Goal: Information Seeking & Learning: Learn about a topic

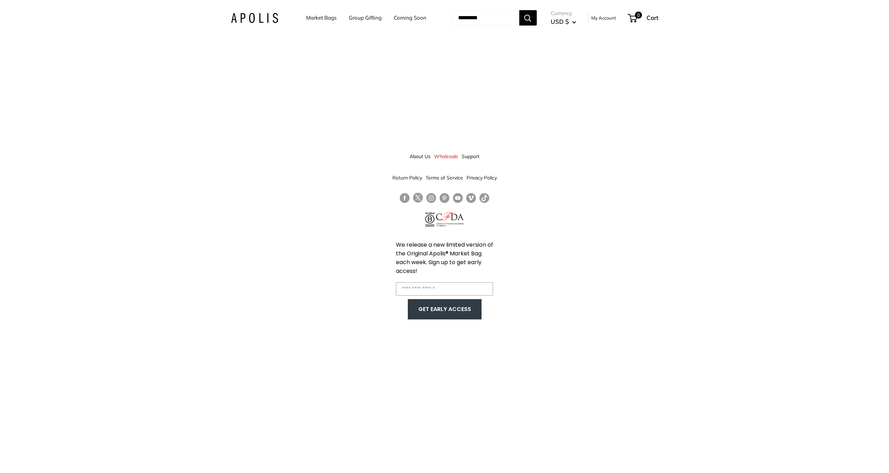
click at [318, 15] on link "Market Bags" at bounding box center [321, 18] width 30 height 10
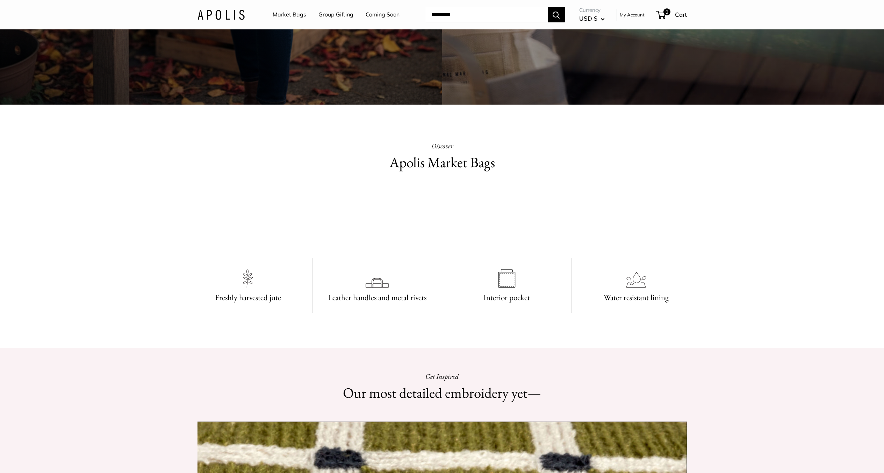
scroll to position [730, 0]
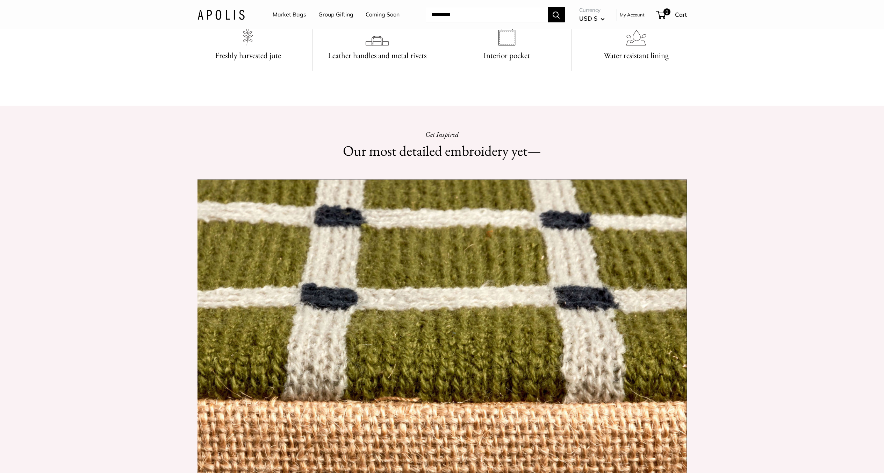
click at [300, 15] on link "Market Bags" at bounding box center [290, 14] width 34 height 10
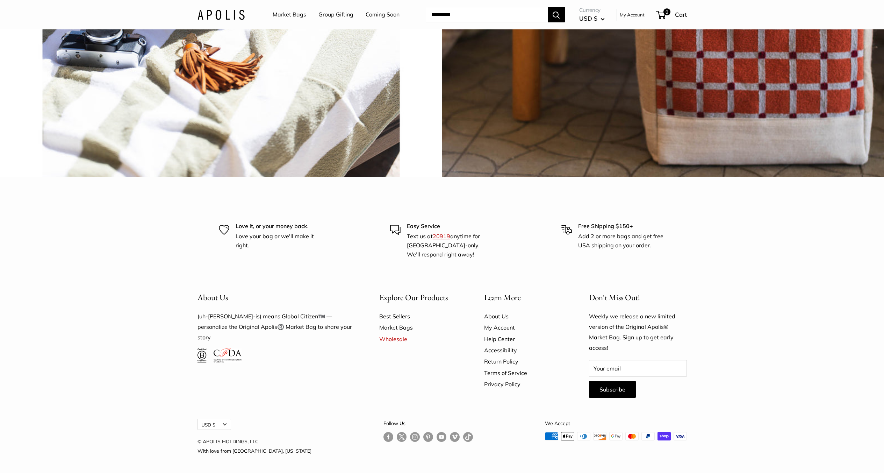
scroll to position [2224, 0]
click at [395, 322] on link "Best Sellers" at bounding box center [419, 315] width 80 height 11
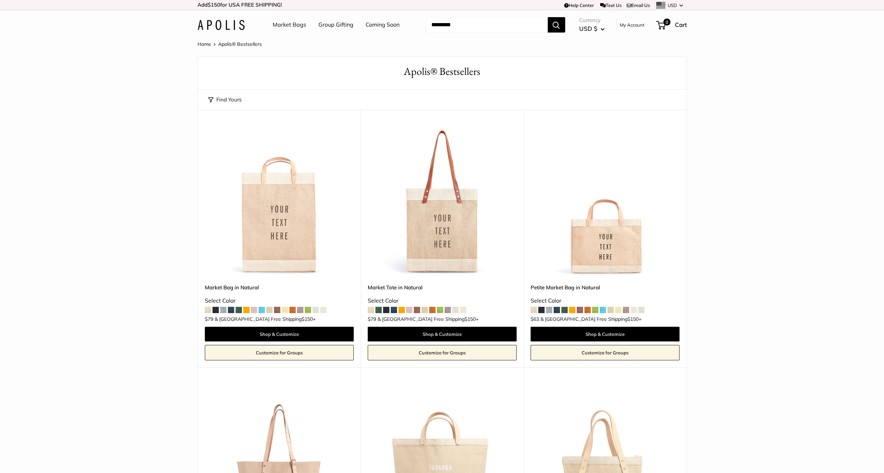
click at [216, 310] on span at bounding box center [216, 310] width 6 height 6
click at [308, 309] on span at bounding box center [308, 310] width 6 height 6
click at [239, 310] on span at bounding box center [239, 310] width 6 height 6
click at [232, 308] on span at bounding box center [231, 310] width 6 height 6
click at [253, 310] on span at bounding box center [254, 310] width 6 height 6
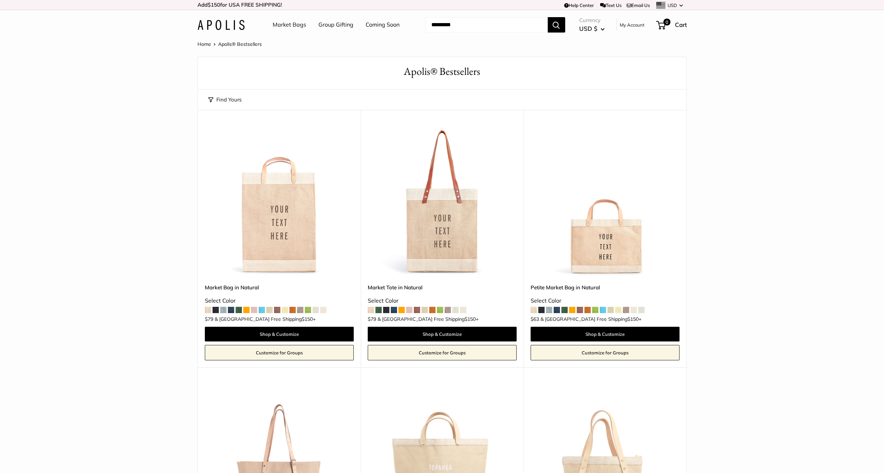
click at [302, 310] on span at bounding box center [300, 310] width 6 height 6
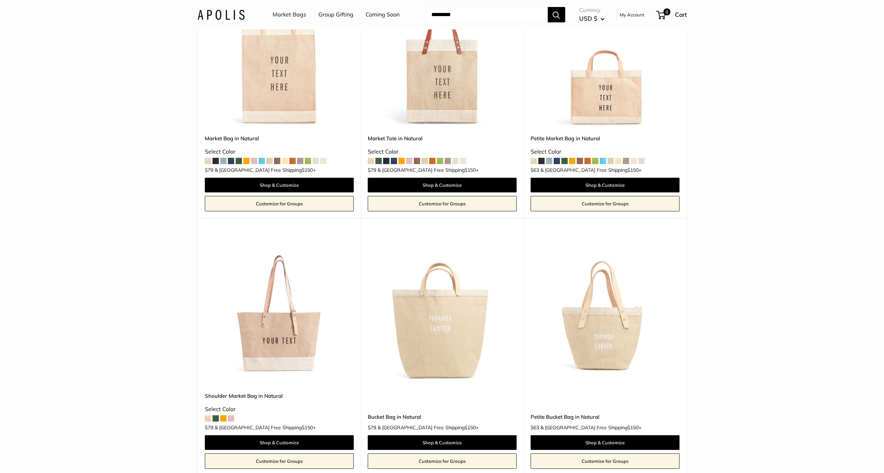
scroll to position [105, 0]
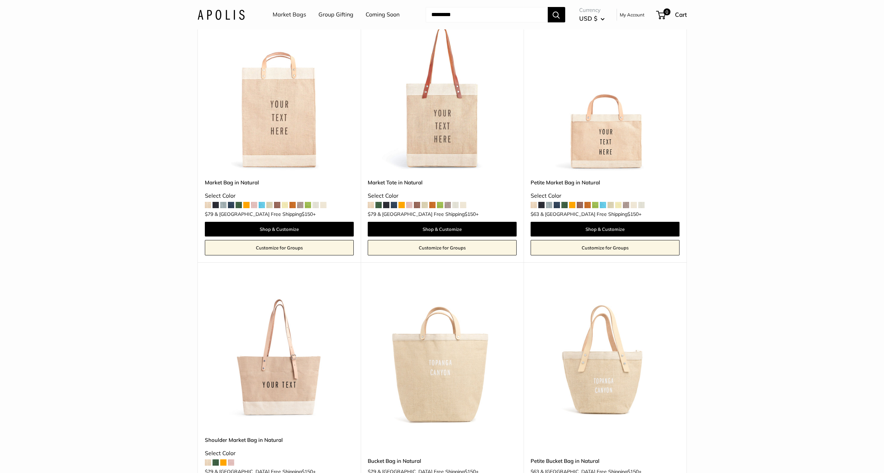
click at [279, 204] on span at bounding box center [277, 205] width 6 height 6
click at [233, 206] on span at bounding box center [231, 205] width 6 height 6
click at [293, 205] on span at bounding box center [292, 205] width 6 height 6
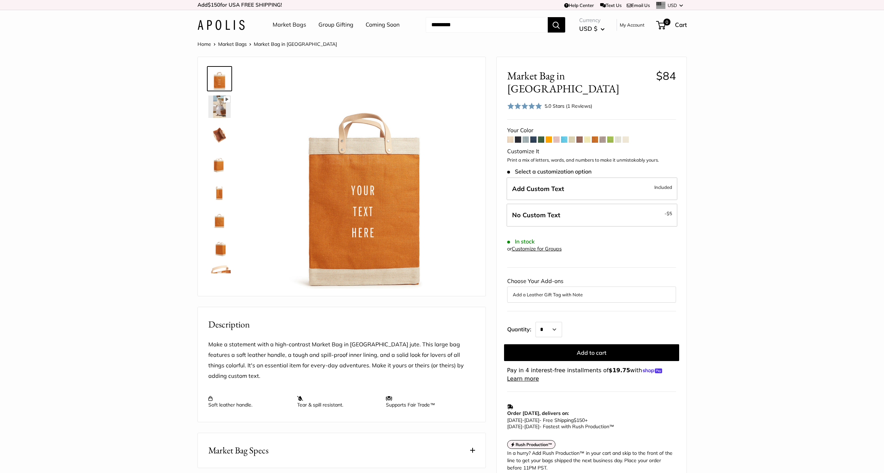
click at [509, 136] on span at bounding box center [510, 139] width 6 height 6
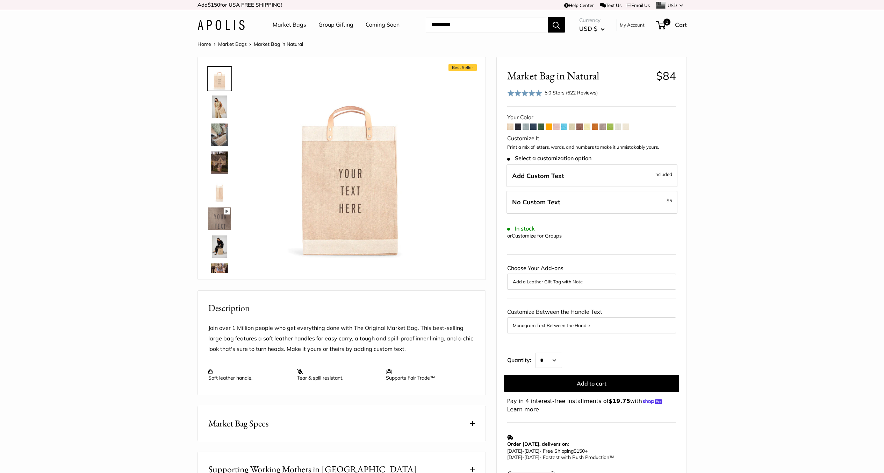
click at [518, 128] on span at bounding box center [518, 126] width 6 height 6
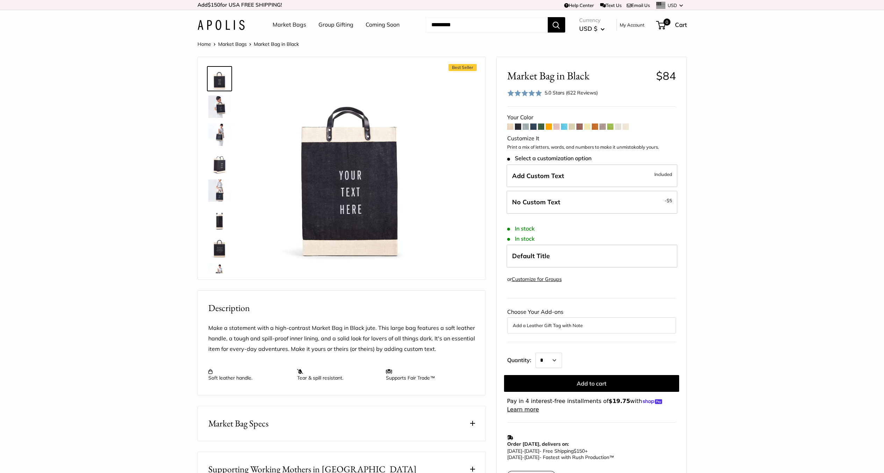
click at [526, 128] on span at bounding box center [526, 126] width 6 height 6
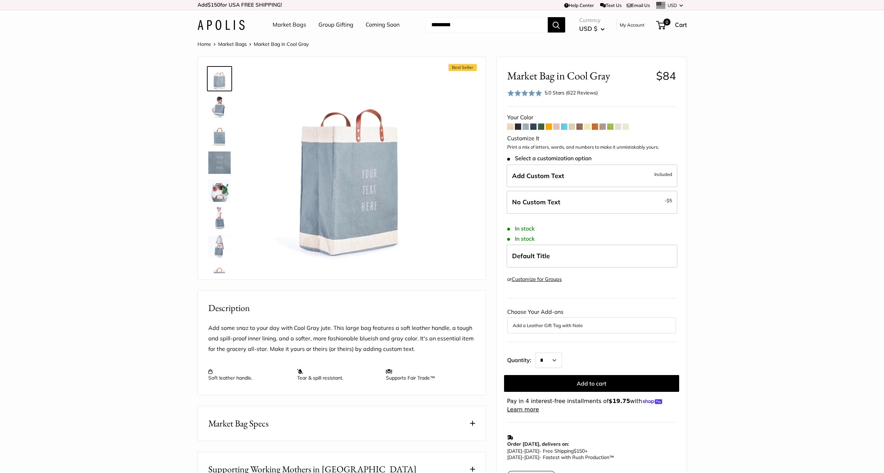
click at [535, 128] on span at bounding box center [533, 126] width 6 height 6
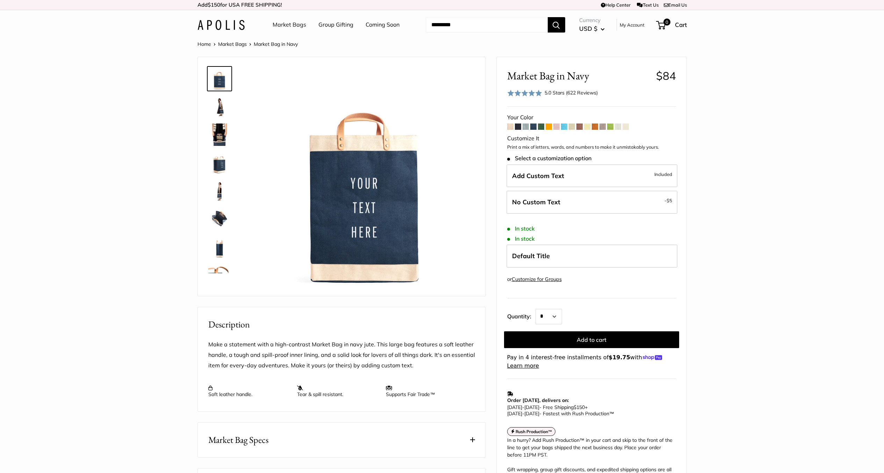
click at [542, 128] on span at bounding box center [541, 126] width 6 height 6
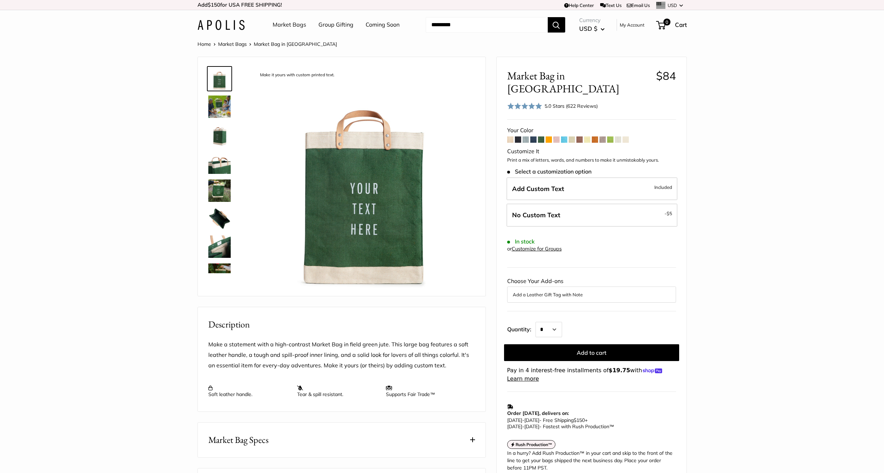
click at [550, 136] on span at bounding box center [549, 139] width 6 height 6
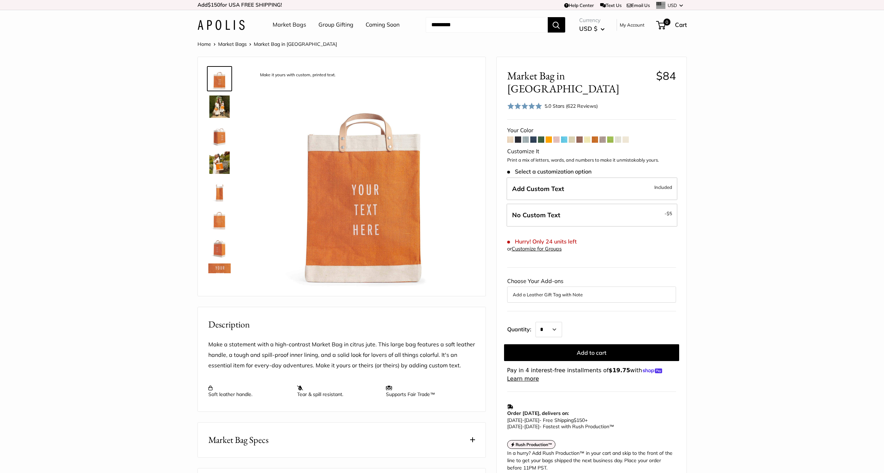
click at [557, 136] on span at bounding box center [556, 139] width 6 height 6
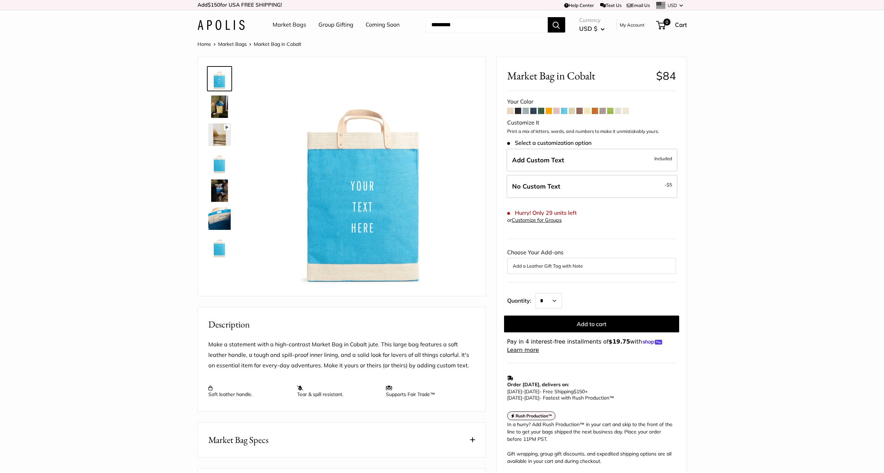
click at [573, 113] on span at bounding box center [572, 111] width 6 height 6
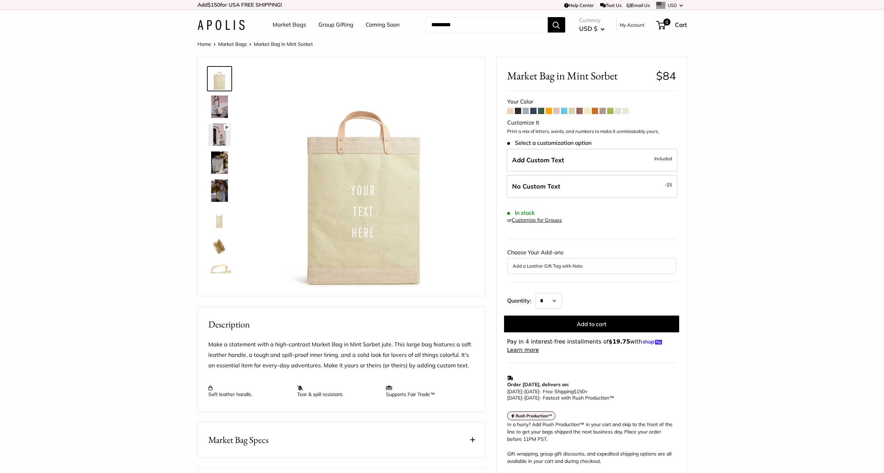
click at [581, 113] on span at bounding box center [579, 111] width 6 height 6
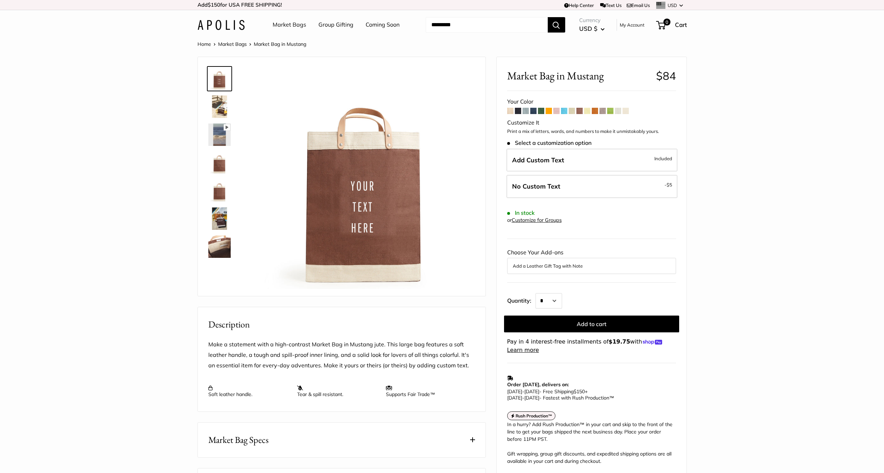
click at [588, 112] on span at bounding box center [587, 111] width 6 height 6
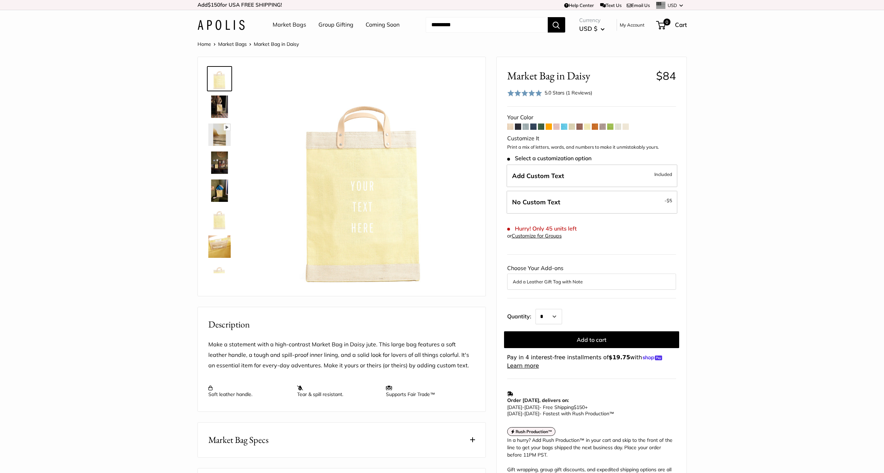
click at [594, 125] on span at bounding box center [595, 126] width 6 height 6
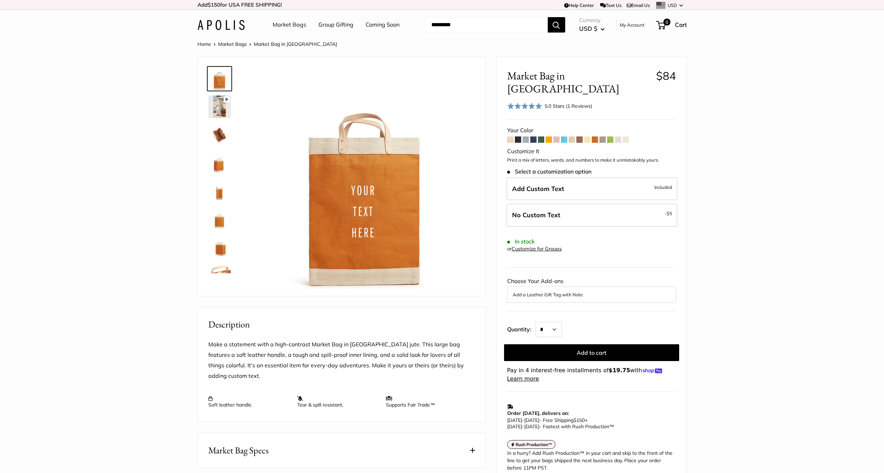
click at [604, 136] on span at bounding box center [602, 139] width 6 height 6
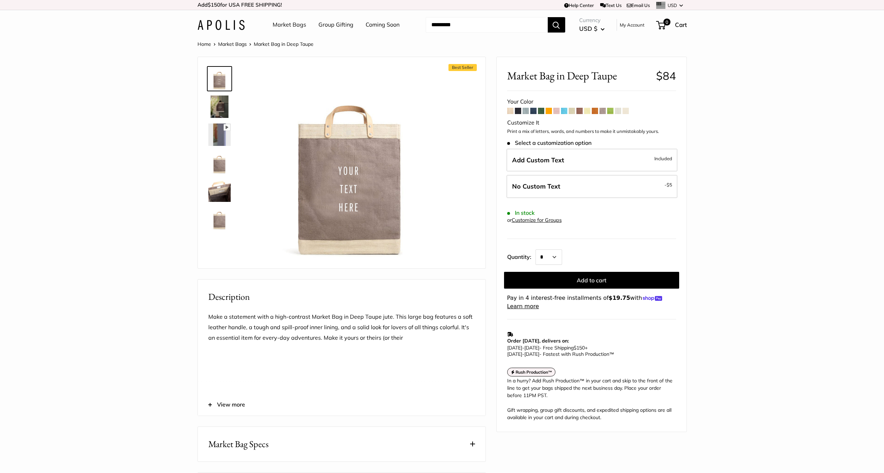
click at [611, 113] on span at bounding box center [610, 111] width 6 height 6
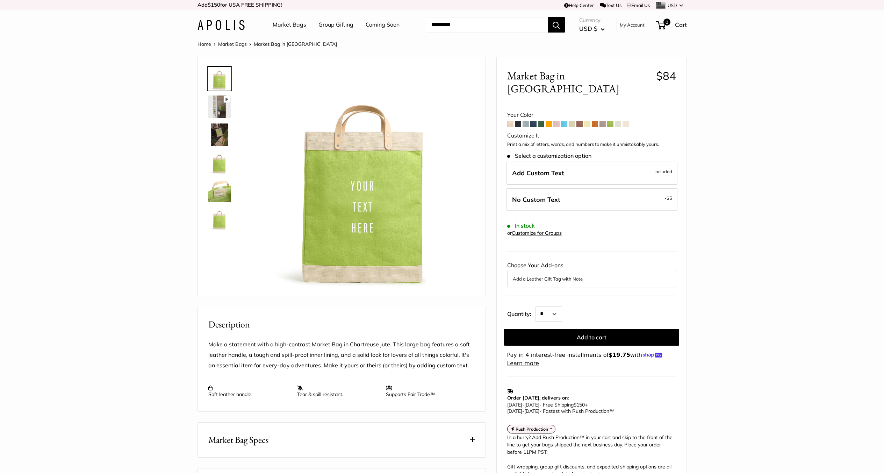
click at [618, 121] on span at bounding box center [618, 124] width 6 height 6
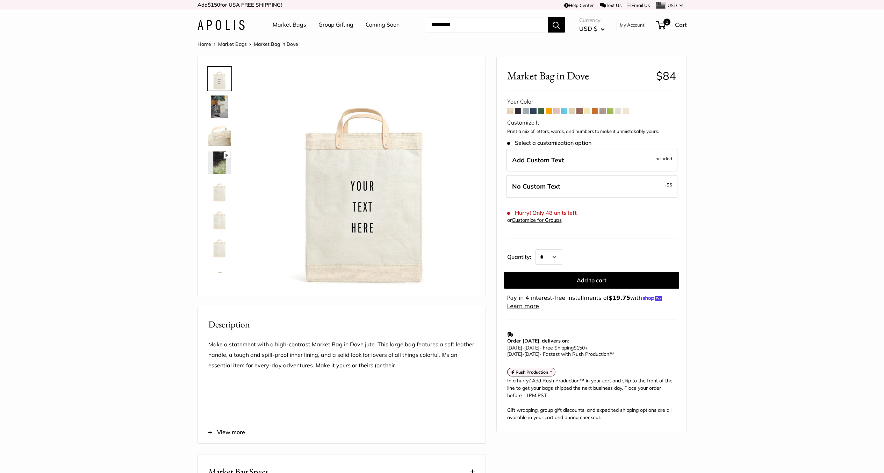
click at [627, 113] on span at bounding box center [626, 111] width 6 height 6
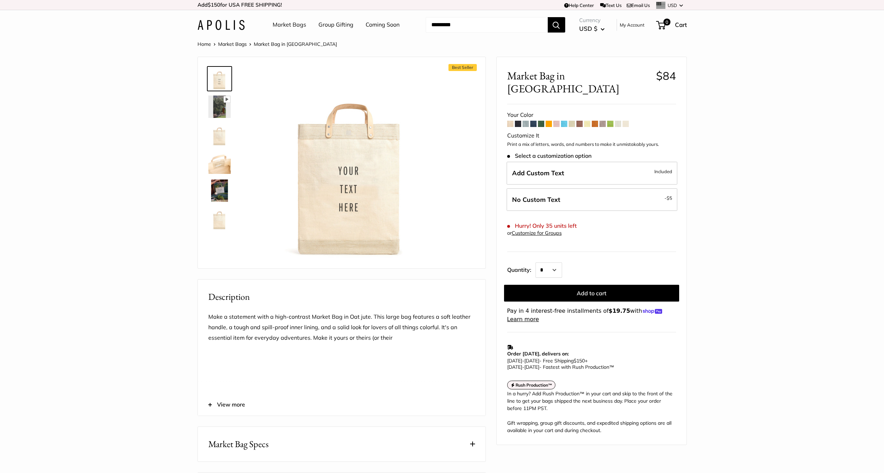
click at [518, 121] on span at bounding box center [518, 124] width 6 height 6
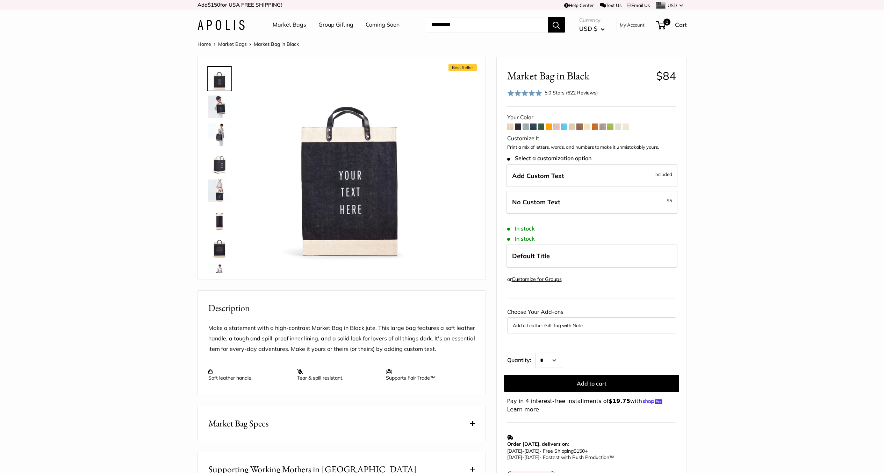
click at [536, 126] on span at bounding box center [533, 126] width 6 height 6
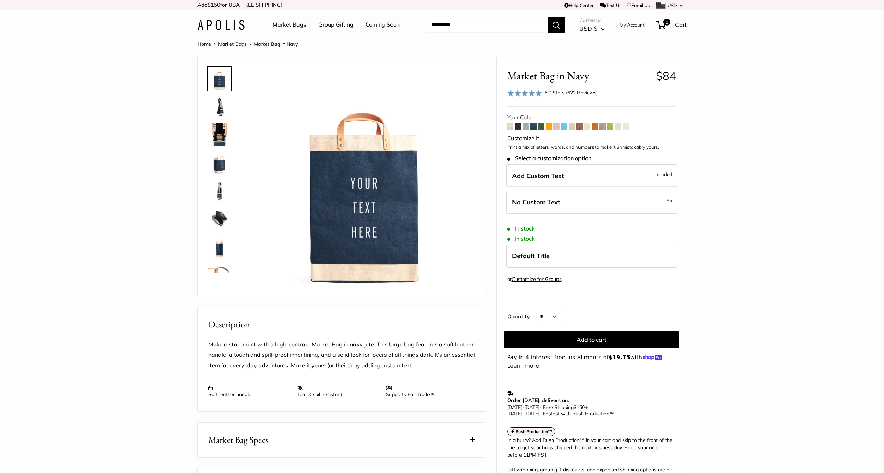
click at [701, 223] on section "Home Market Bags Market Bag in Navy" at bounding box center [442, 339] width 884 height 601
click at [227, 115] on img at bounding box center [219, 106] width 22 height 22
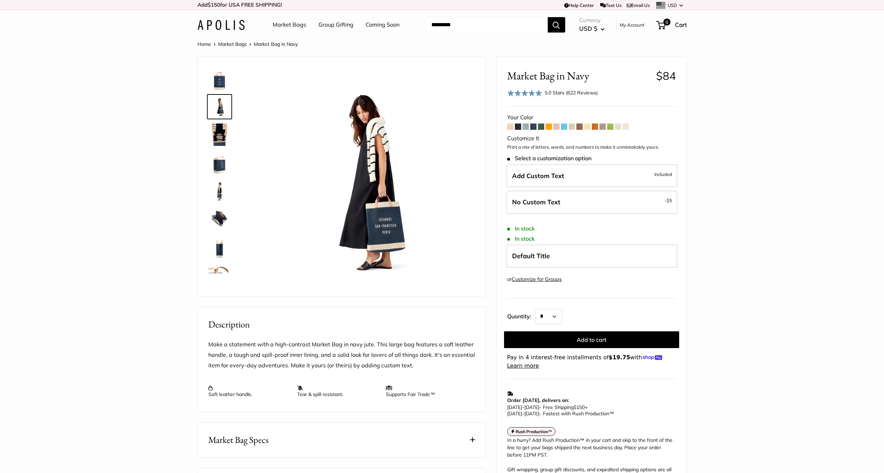
click at [215, 132] on img at bounding box center [219, 134] width 22 height 22
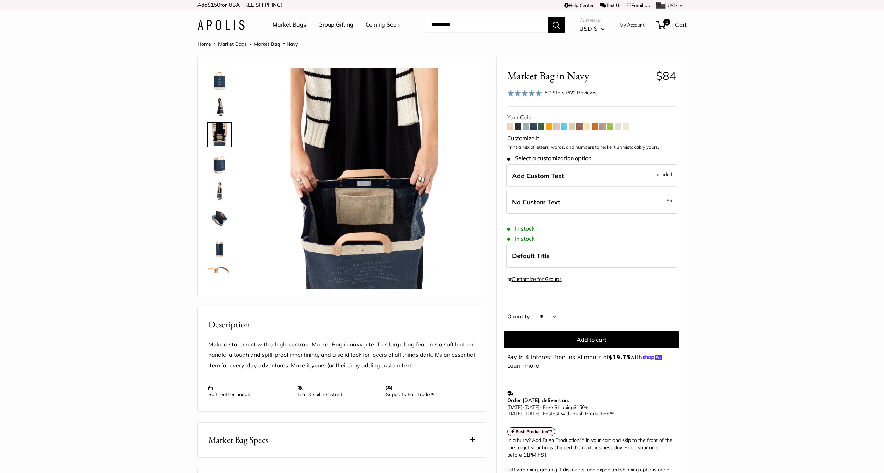
click at [218, 164] on img at bounding box center [219, 162] width 22 height 22
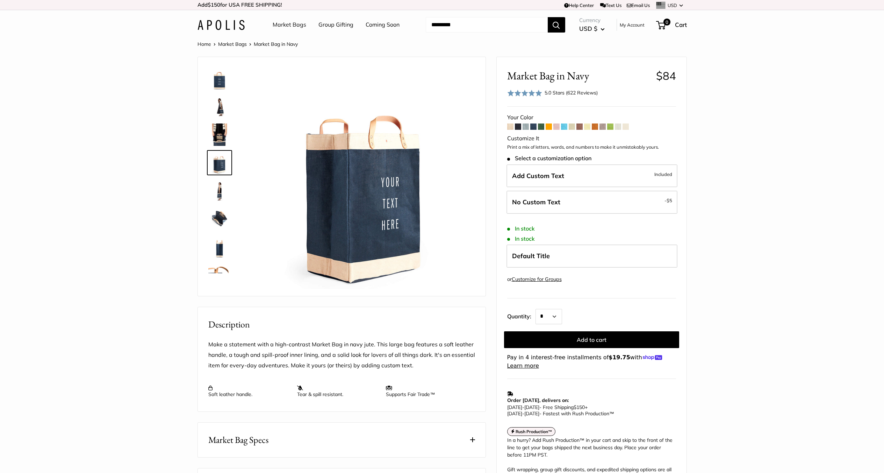
click at [221, 193] on img at bounding box center [219, 190] width 22 height 22
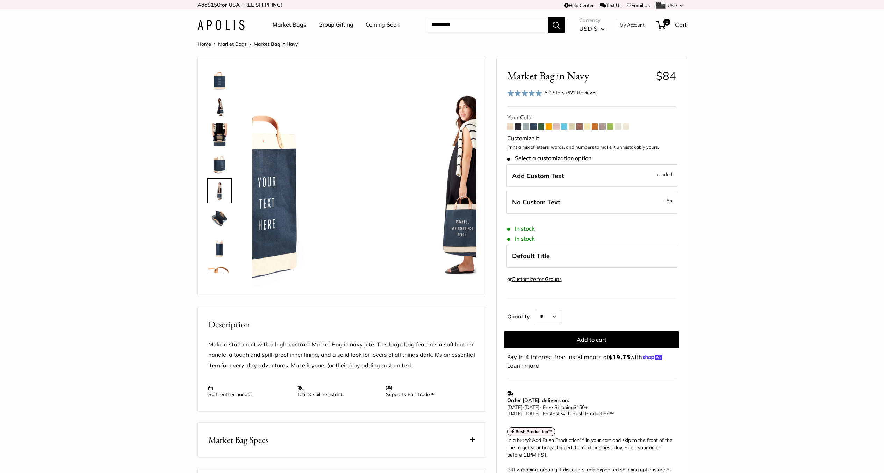
scroll to position [22, 0]
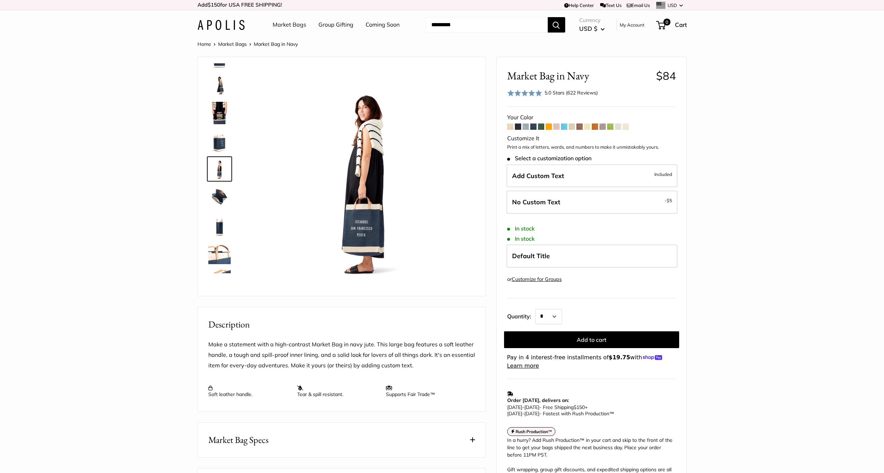
click at [222, 201] on img at bounding box center [219, 197] width 22 height 22
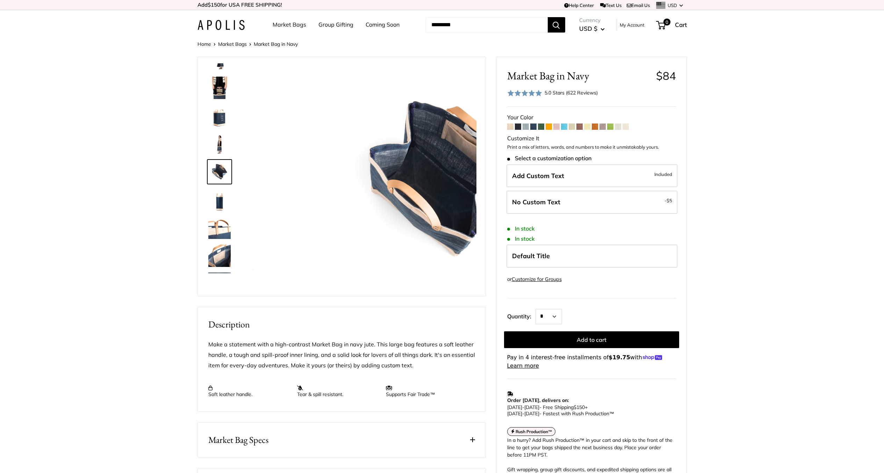
scroll to position [50, 0]
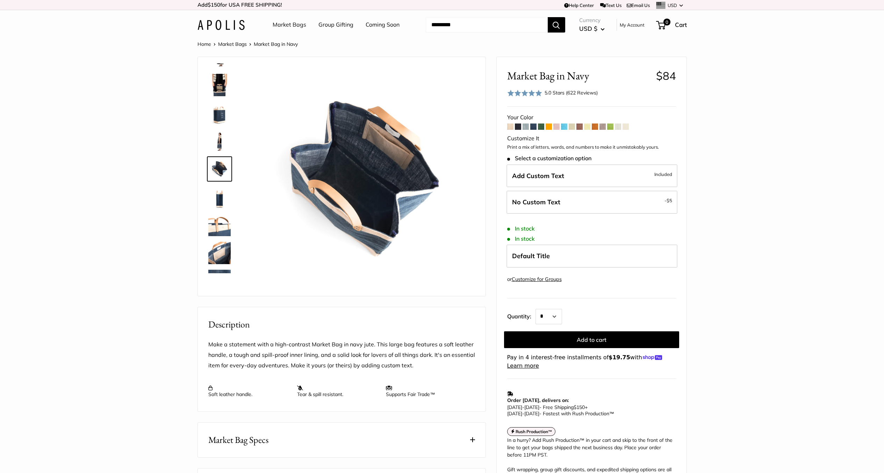
click at [218, 213] on link at bounding box center [219, 224] width 25 height 25
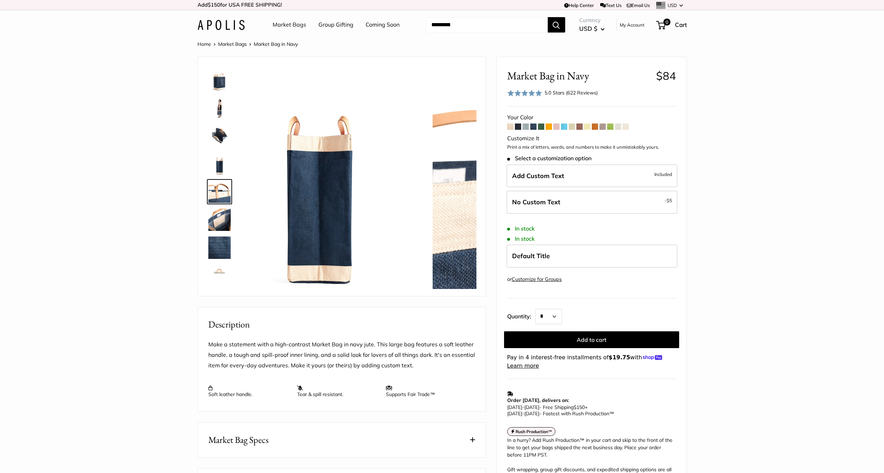
scroll to position [106, 0]
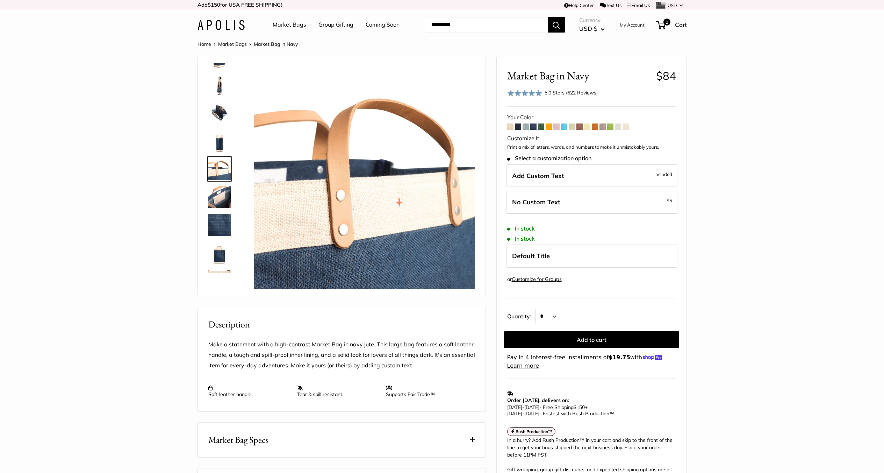
click at [220, 203] on img at bounding box center [219, 197] width 22 height 22
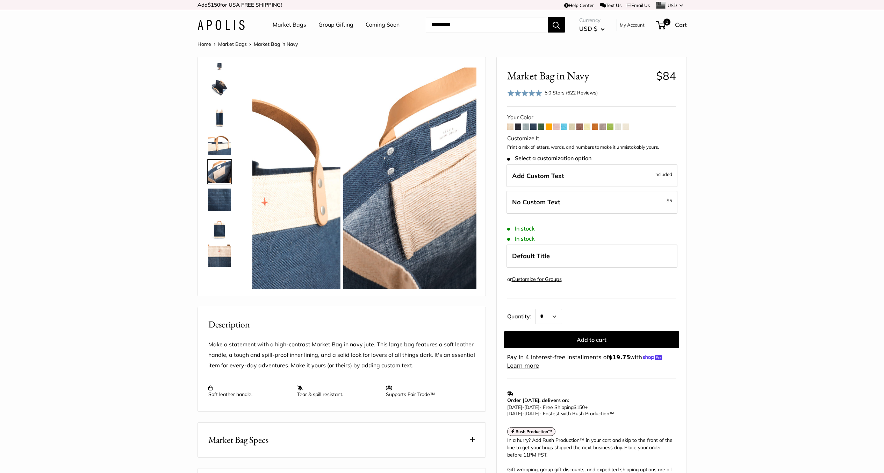
scroll to position [134, 0]
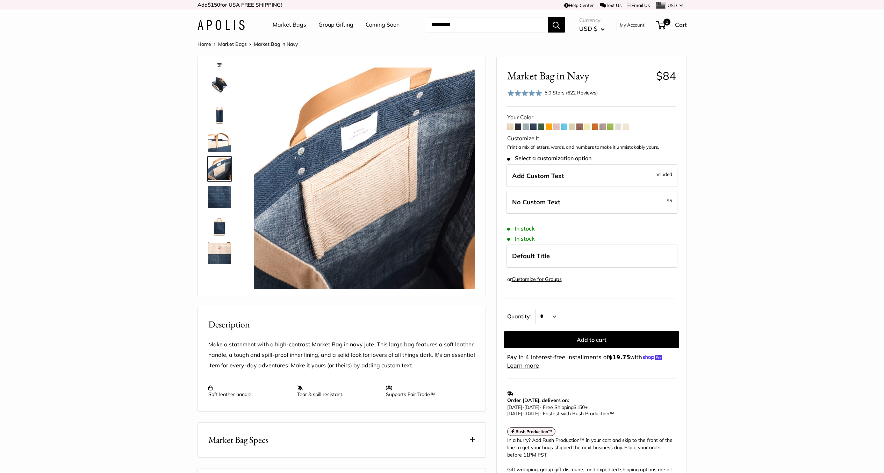
click at [220, 203] on img at bounding box center [219, 197] width 22 height 22
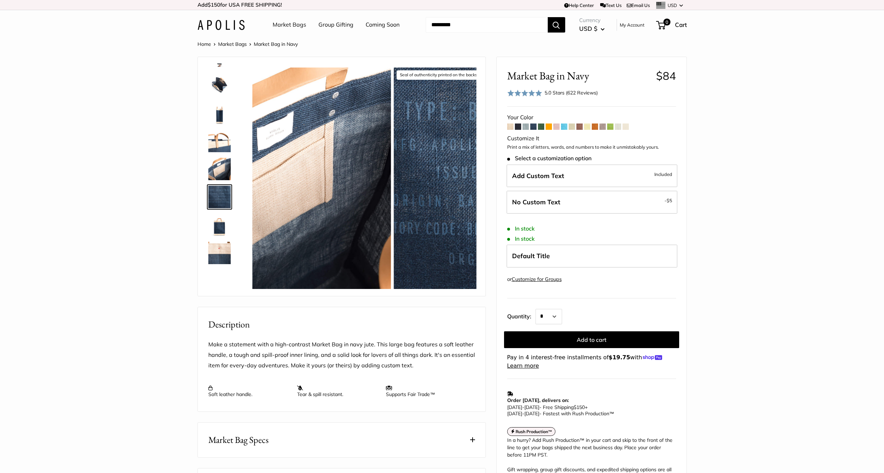
scroll to position [157, 0]
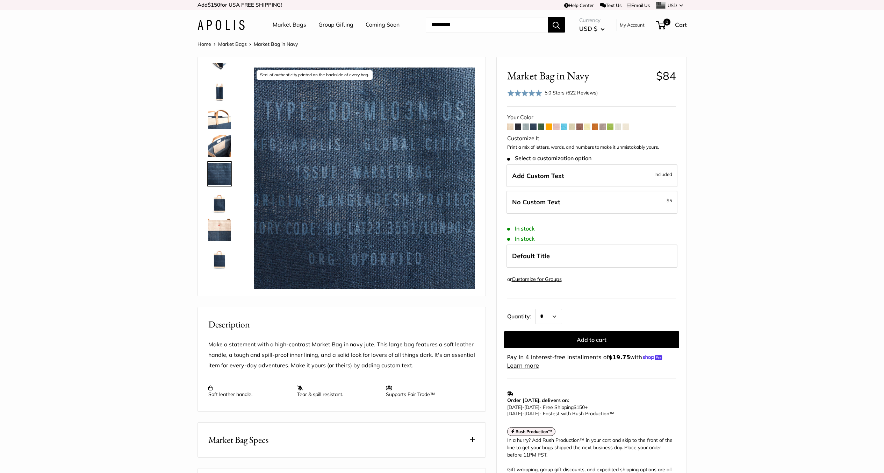
click at [220, 204] on img at bounding box center [219, 202] width 22 height 22
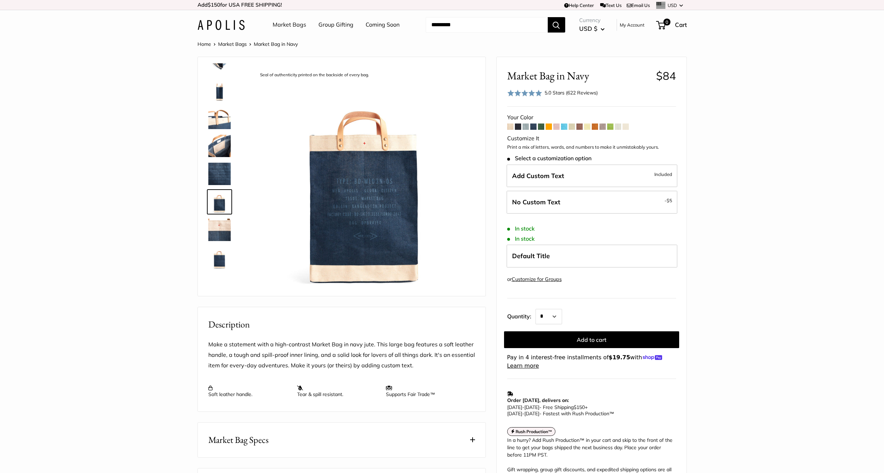
click at [219, 231] on img at bounding box center [219, 229] width 22 height 22
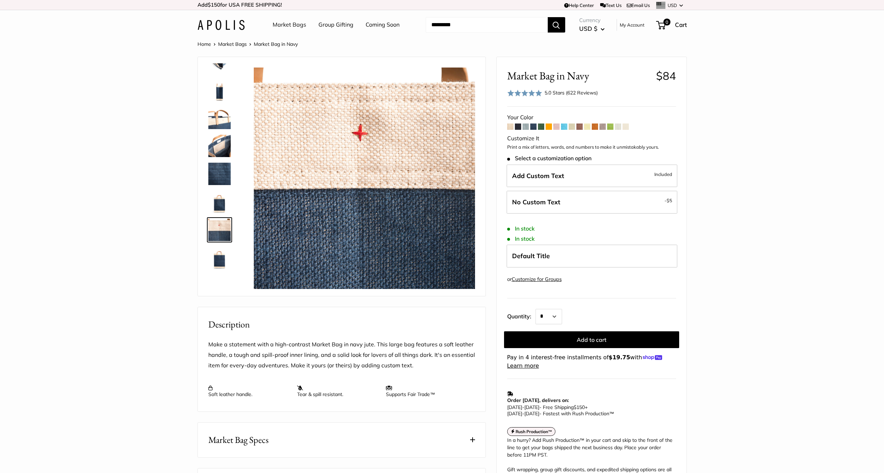
click at [215, 255] on img at bounding box center [219, 257] width 22 height 22
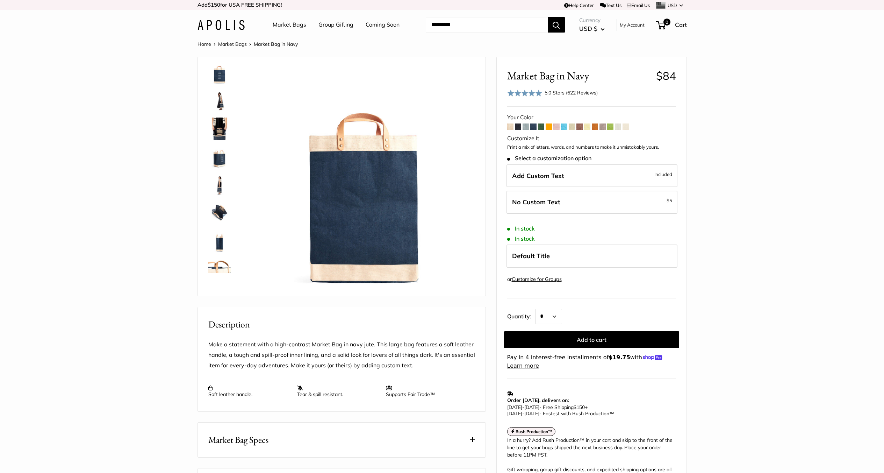
scroll to position [0, 0]
click at [222, 161] on img at bounding box center [219, 162] width 22 height 22
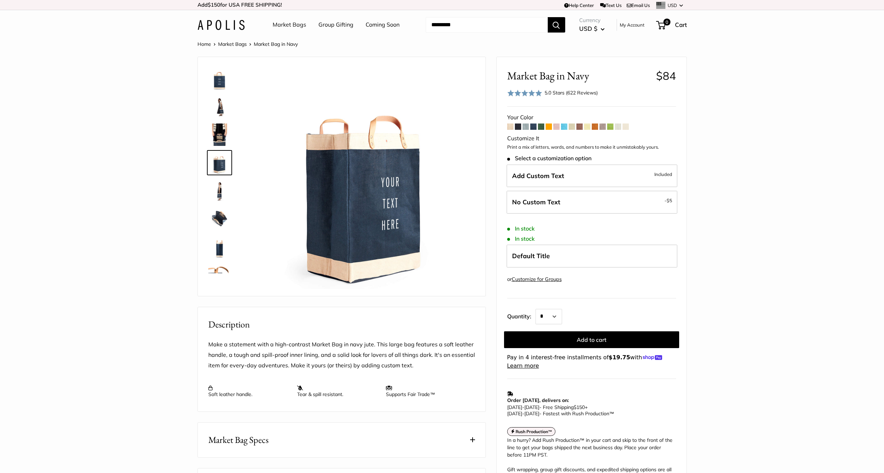
click at [294, 25] on link "Market Bags" at bounding box center [290, 25] width 34 height 10
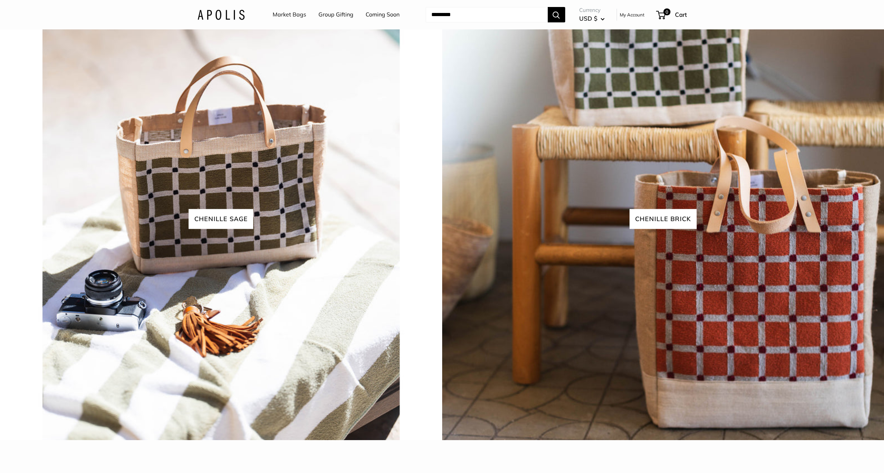
scroll to position [1818, 0]
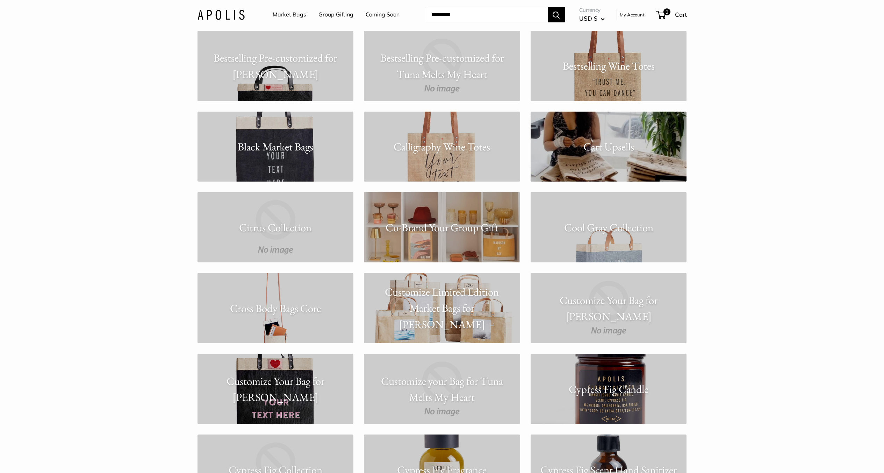
scroll to position [1293, 0]
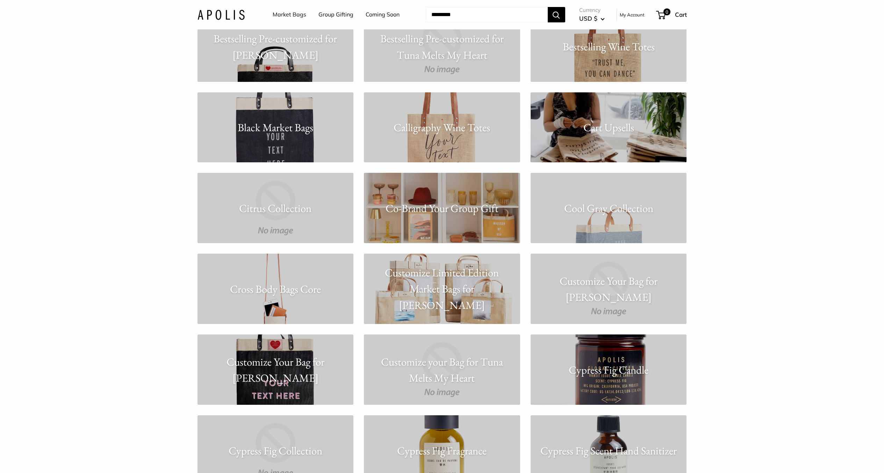
click at [429, 143] on link "Calligraphy Wine Totes" at bounding box center [442, 127] width 156 height 70
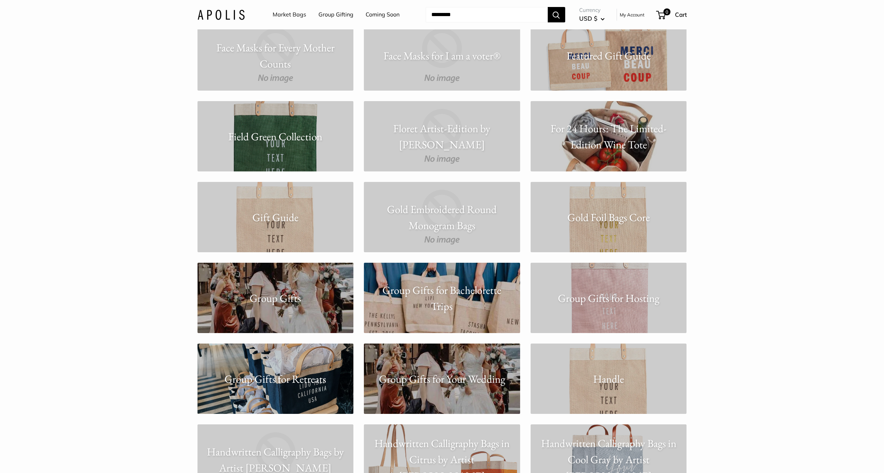
scroll to position [2097, 0]
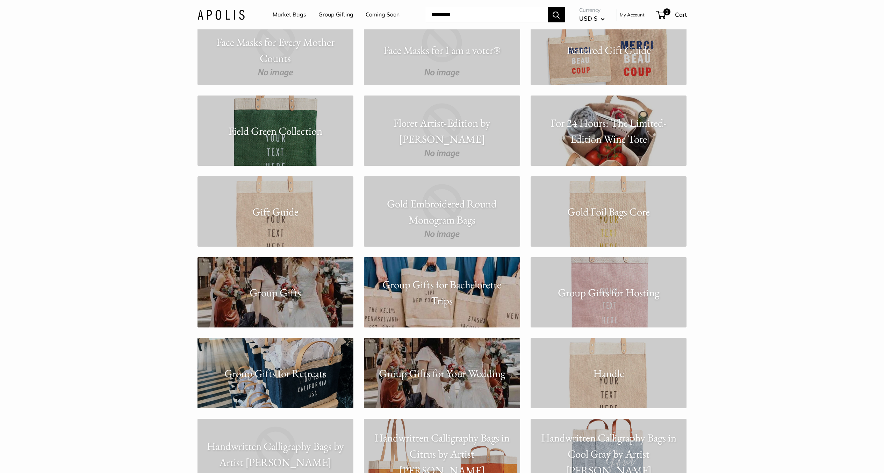
click at [640, 149] on link "For 24 Hours: The Limited-Edition Wine Tote" at bounding box center [609, 130] width 156 height 70
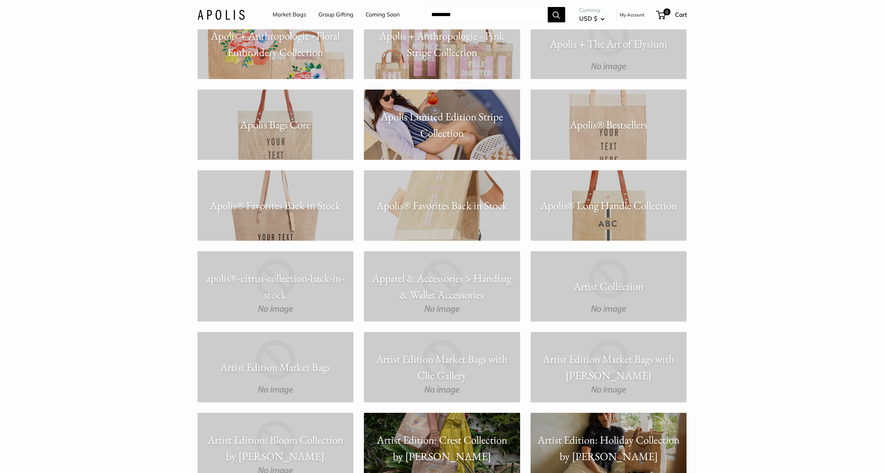
scroll to position [559, 0]
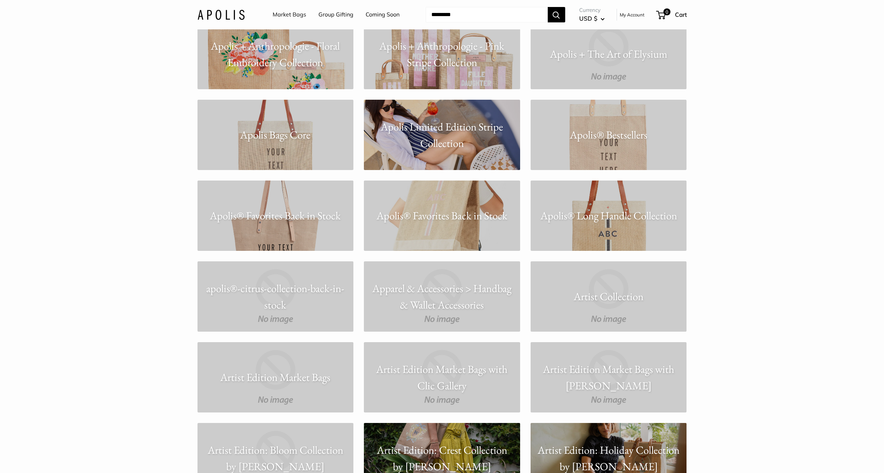
click at [321, 237] on link "Apolis® Favorites Back in Stock" at bounding box center [275, 215] width 156 height 70
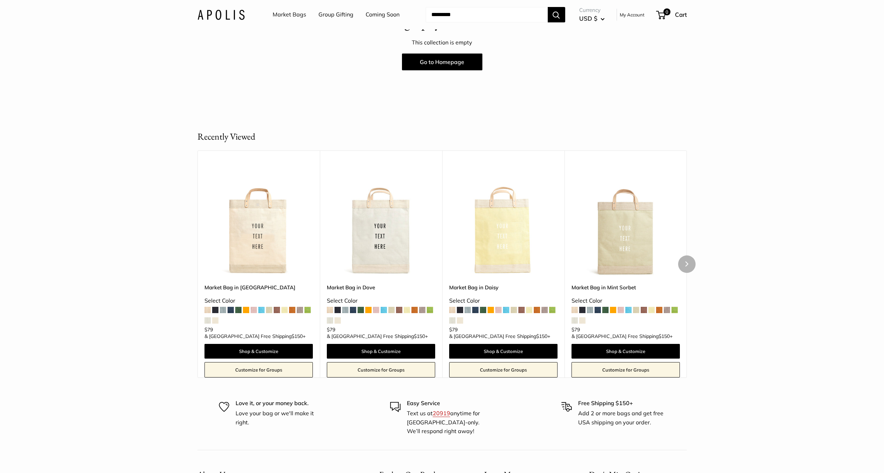
scroll to position [70, 0]
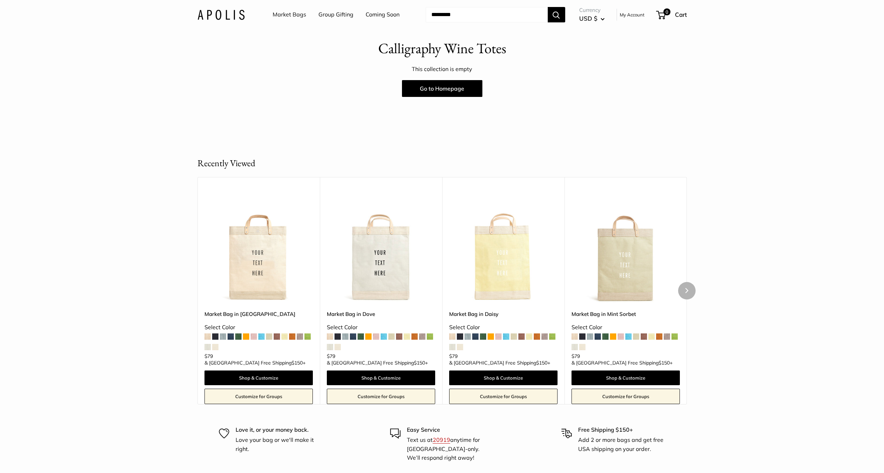
click at [0, 0] on img at bounding box center [0, 0] width 0 height 0
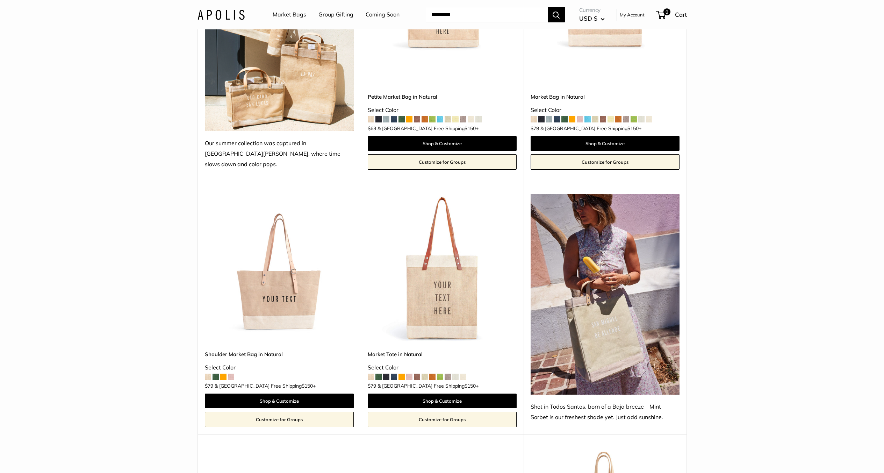
scroll to position [245, 0]
